Goal: Contribute content: Add original content to the website for others to see

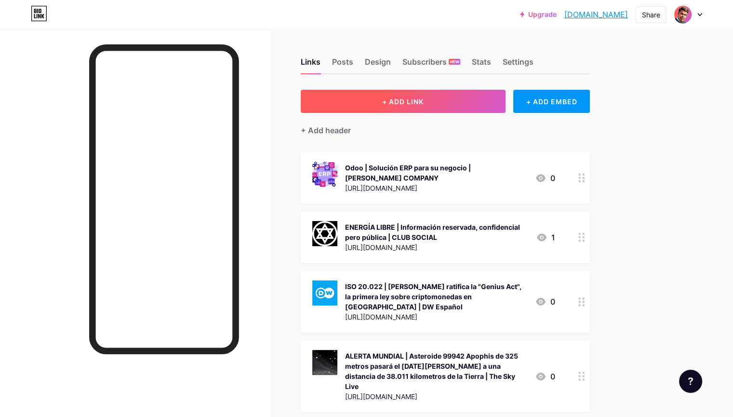
click at [446, 95] on button "+ ADD LINK" at bounding box center [403, 101] width 205 height 23
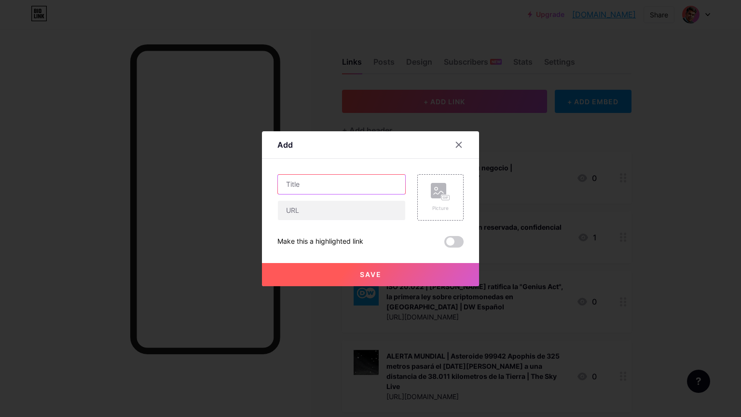
click at [325, 179] on input "text" at bounding box center [341, 184] width 127 height 19
paste input "Un clima mecánico, documental emitido en Documentos TV en La 2 de Televisión Es…"
type input "TV2 | Un clima mecánico | Documentos TV en La 2 de Televisión Española."
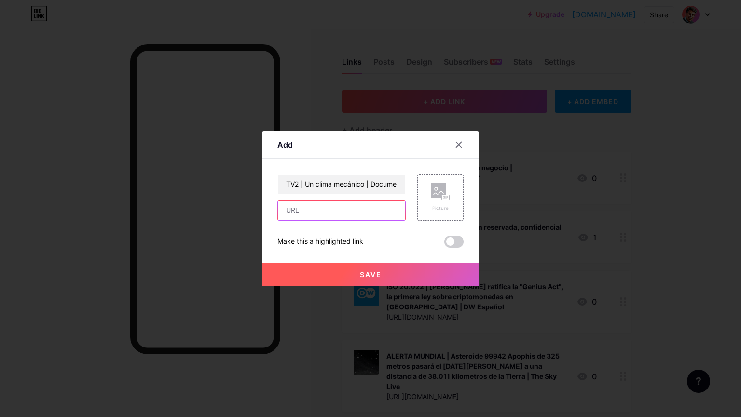
click at [368, 206] on input "text" at bounding box center [341, 210] width 127 height 19
paste input "[URL][DOMAIN_NAME]"
type input "[URL][DOMAIN_NAME]"
click at [434, 195] on rect at bounding box center [438, 190] width 15 height 15
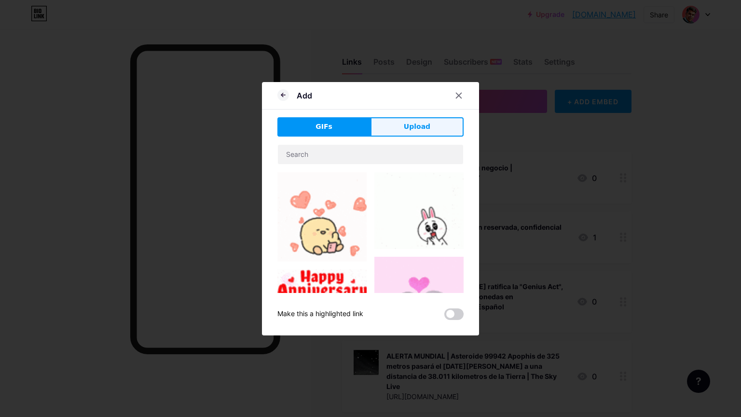
click at [412, 127] on span "Upload" at bounding box center [417, 127] width 27 height 10
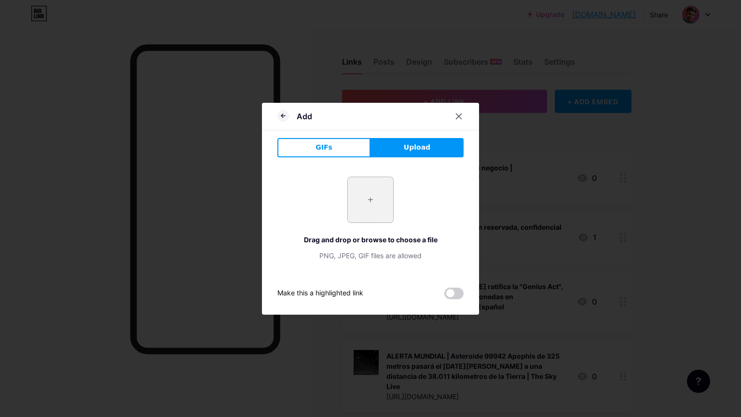
click at [368, 198] on input "file" at bounding box center [370, 199] width 45 height 45
type input "C:\fakepath\images.jpg"
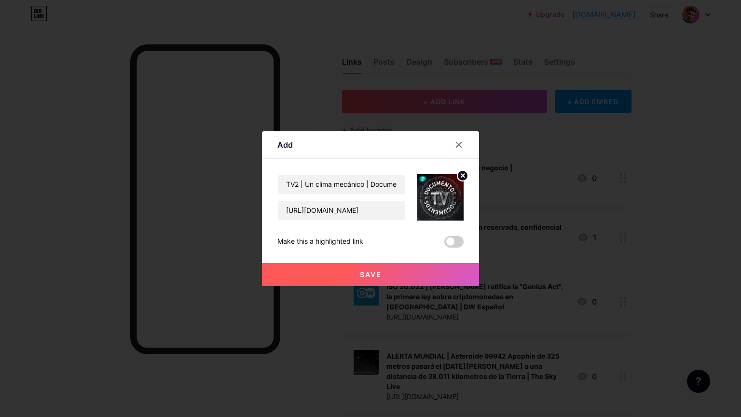
click at [367, 274] on span "Save" at bounding box center [371, 274] width 22 height 8
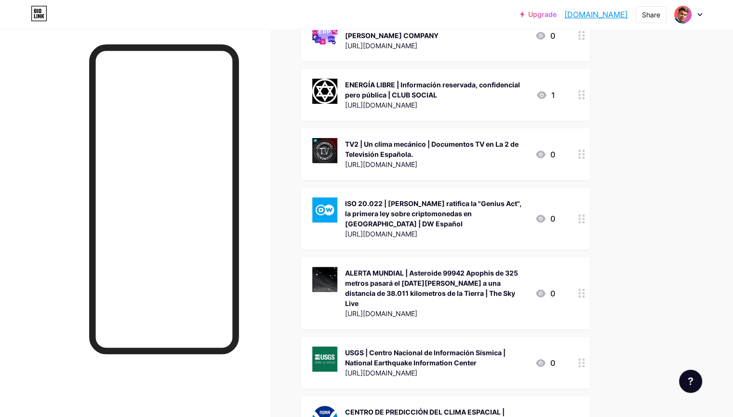
scroll to position [145, 0]
